Goal: Information Seeking & Learning: Understand process/instructions

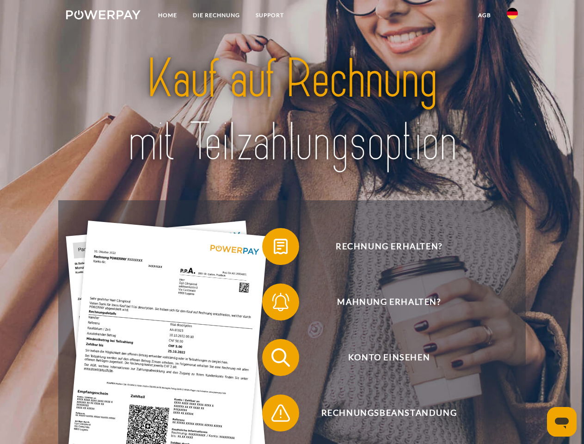
click at [103, 16] on img at bounding box center [103, 14] width 74 height 9
click at [512, 16] on img at bounding box center [512, 13] width 11 height 11
click at [484, 15] on link "agb" at bounding box center [484, 15] width 29 height 17
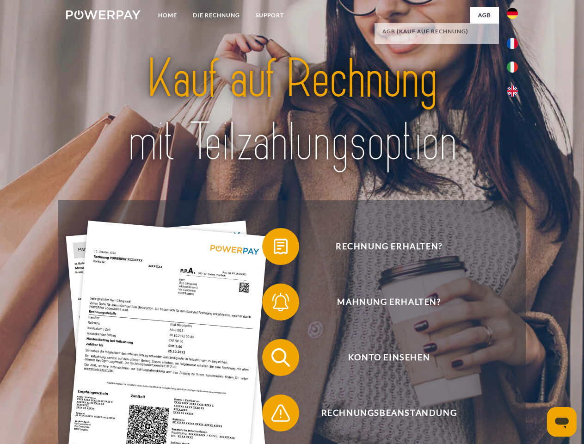
click at [274, 248] on span at bounding box center [267, 246] width 46 height 46
click at [274, 304] on span at bounding box center [267, 302] width 46 height 46
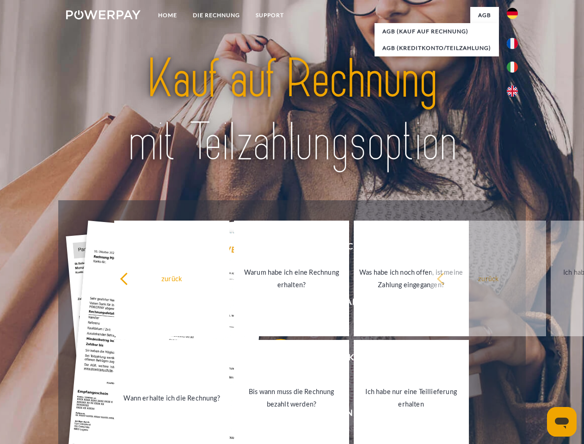
click at [274, 359] on link "Bis wann muss die Rechnung bezahlt werden?" at bounding box center [291, 398] width 115 height 116
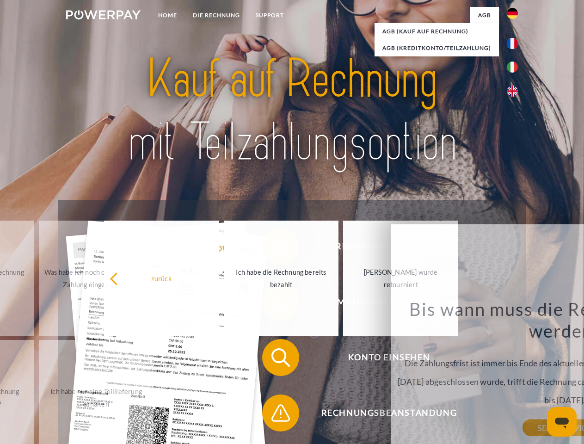
click at [274, 415] on span at bounding box center [267, 413] width 46 height 46
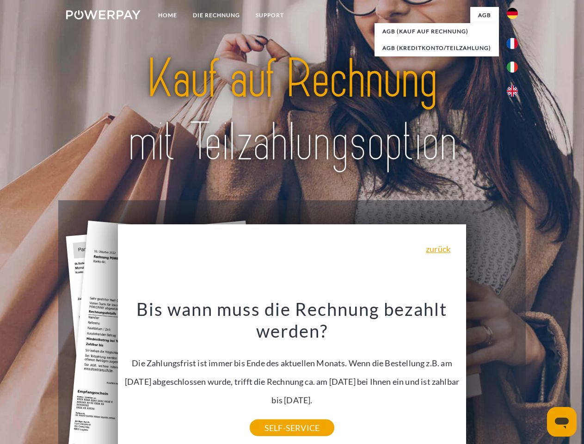
click at [562, 422] on icon "Messaging-Fenster öffnen" at bounding box center [562, 423] width 14 height 11
